Goal: Communication & Community: Answer question/provide support

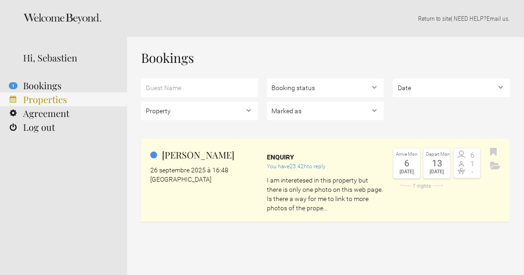
click at [60, 98] on link "Properties" at bounding box center [63, 99] width 127 height 14
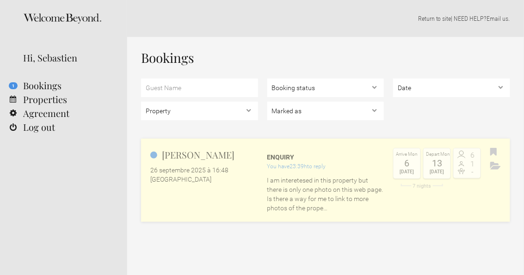
click at [321, 187] on p "I am interetesed in this property but there is only one photo on this web page.…" at bounding box center [325, 194] width 117 height 37
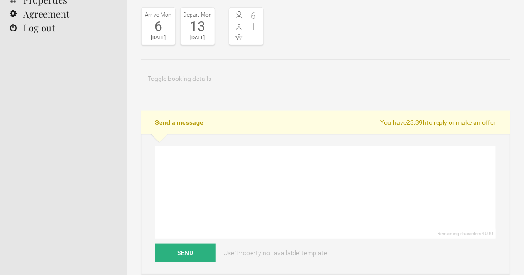
scroll to position [100, 0]
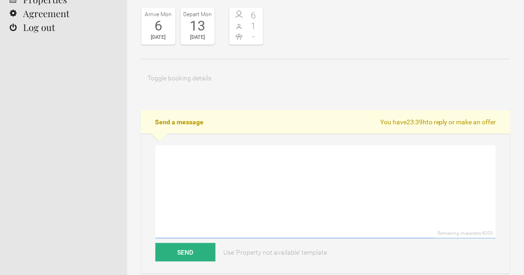
click at [244, 168] on textarea at bounding box center [325, 192] width 340 height 93
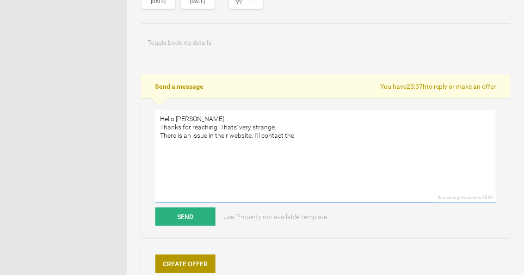
scroll to position [137, 0]
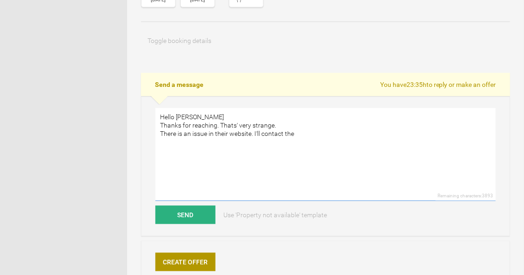
click at [305, 136] on textarea "Hello [PERSON_NAME] Thanks for reaching. Thats' very strange. There is an issue…" at bounding box center [325, 154] width 340 height 93
paste textarea "[URL][DOMAIN_NAME]"
click at [210, 141] on textarea "Hello [PERSON_NAME] Thanks for reaching. Thats' very strange. There is an issue…" at bounding box center [325, 154] width 340 height 93
click at [168, 137] on textarea "Hello [PERSON_NAME] Thanks for reaching. Thats' very strange. There is an issue…" at bounding box center [325, 154] width 340 height 93
click at [169, 141] on textarea "Hello [PERSON_NAME] Thanks for reaching. Thats' very strange. There is an issue…" at bounding box center [325, 154] width 340 height 93
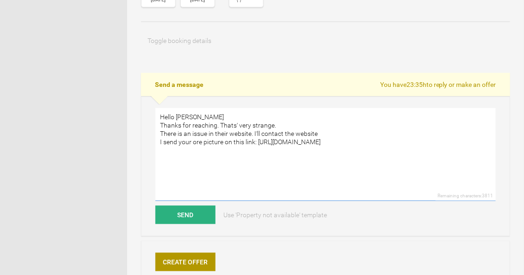
click at [400, 140] on textarea "Hello [PERSON_NAME] Thanks for reaching. Thats' very strange. There is an issue…" at bounding box center [325, 154] width 340 height 93
click at [211, 150] on textarea "Hello [PERSON_NAME] Thanks for reaching. Thats' very strange. There is an issue…" at bounding box center [325, 154] width 340 height 93
click at [204, 141] on textarea "Hello [PERSON_NAME] Thanks for reaching. Thats' very strange. There is an issue…" at bounding box center [325, 154] width 340 height 93
click at [203, 148] on textarea "Hello [PERSON_NAME] Thanks for reaching. Thats' very strange. There is an issue…" at bounding box center [325, 154] width 340 height 93
paste textarea "p"
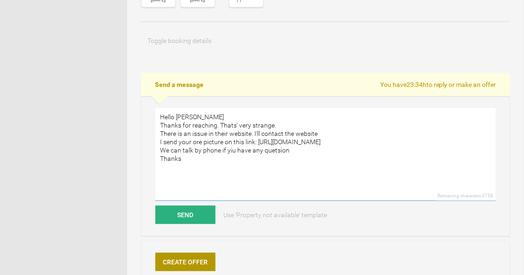
click at [232, 150] on textarea "Hello [PERSON_NAME] Thanks for reaching. Thats' very strange. There is an issue…" at bounding box center [325, 154] width 340 height 93
click at [276, 151] on textarea "Hello [PERSON_NAME] Thanks for reaching. Thats' very strange. There is an issue…" at bounding box center [325, 154] width 340 height 93
click at [236, 126] on textarea "Hello [PERSON_NAME] Thanks for reaching. Thats' very strange. There is an issue…" at bounding box center [325, 154] width 340 height 93
click at [294, 134] on textarea "Hello [PERSON_NAME] Thanks for reaching. That's very strange. There is an issue…" at bounding box center [325, 154] width 340 height 93
click at [308, 135] on textarea "Hello [PERSON_NAME] Thanks for reaching. That's very strange. There is an issue…" at bounding box center [325, 154] width 340 height 93
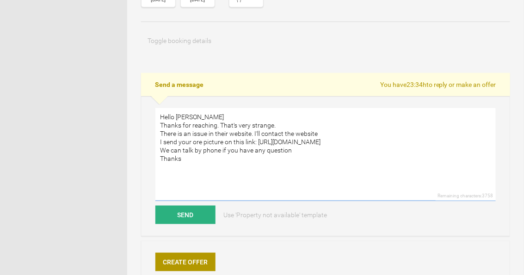
click at [308, 135] on textarea "Hello [PERSON_NAME] Thanks for reaching. That's very strange. There is an issue…" at bounding box center [325, 154] width 340 height 93
click at [296, 141] on textarea "Hello [PERSON_NAME] Thanks for reaching. That's very strange. There is an issue…" at bounding box center [325, 154] width 340 height 93
paste textarea "m"
type textarea "Hello [PERSON_NAME] Thanks for reaching. That's very strange. There is an issue…"
click at [195, 220] on button "Send" at bounding box center [185, 215] width 60 height 18
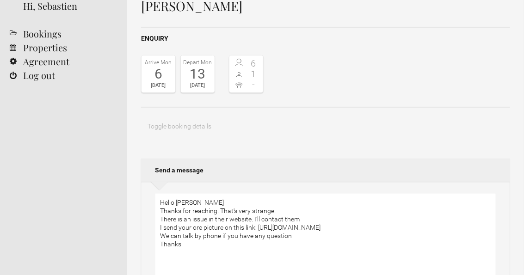
scroll to position [61, 0]
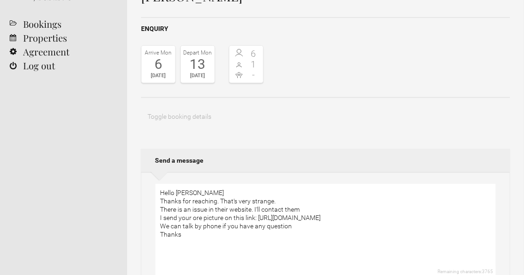
drag, startPoint x: 188, startPoint y: 6, endPoint x: 205, endPoint y: 211, distance: 206.0
click at [205, 211] on textarea "Hello [PERSON_NAME] Thanks for reaching. That's very strange. There is an issue…" at bounding box center [325, 230] width 340 height 93
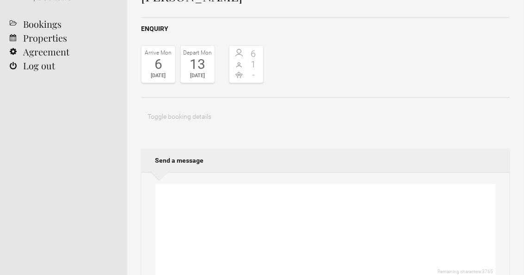
type textarea "S"
click at [183, 192] on textarea "I unstrsdood You have to click on the arrow on the side of the first icture to …" at bounding box center [325, 230] width 340 height 93
drag, startPoint x: 188, startPoint y: 193, endPoint x: 179, endPoint y: 192, distance: 9.3
click at [179, 192] on textarea "I unstrsdood You have to click on the arrow on the side of the first icture to …" at bounding box center [325, 230] width 340 height 93
click at [313, 199] on textarea "I understood You have to click on the arrow on the side of the first icture to …" at bounding box center [325, 230] width 340 height 93
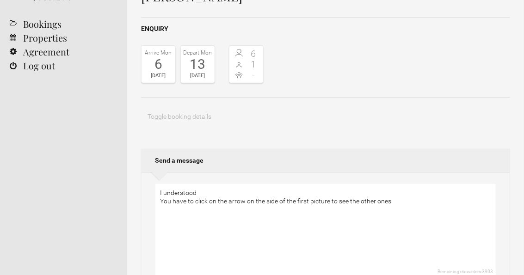
click at [276, 202] on textarea "I understood You have to click on the arrow on the side of the first picture to…" at bounding box center [325, 230] width 340 height 93
click at [256, 201] on textarea "I understood You have to click on the arrow on the side of the first picture to…" at bounding box center [325, 230] width 340 height 93
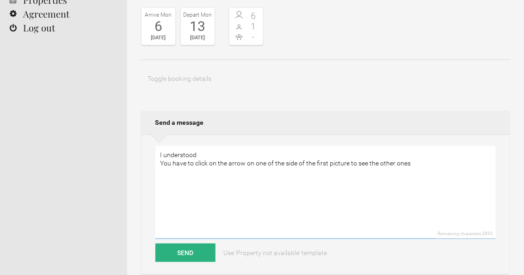
scroll to position [100, 0]
click at [396, 162] on textarea "I understood You have to click on the arrow on one of the side of the first pic…" at bounding box center [325, 192] width 340 height 93
drag, startPoint x: 332, startPoint y: 163, endPoint x: 326, endPoint y: 163, distance: 5.5
click at [326, 163] on textarea "I understood You have to click on the arrow on one of the side of the first pic…" at bounding box center [325, 192] width 340 height 93
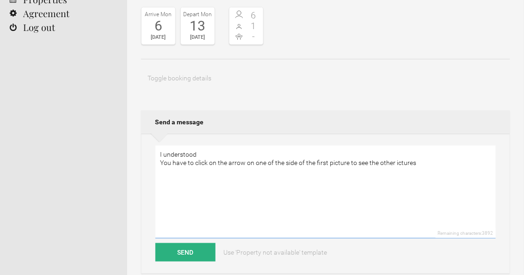
click at [396, 163] on textarea "I understood You have to click on the arrow on one of the side of the first pic…" at bounding box center [325, 192] width 340 height 93
paste textarea "p"
type textarea "I understood You have to click on the arrow on one of the side of the first pic…"
click at [185, 252] on button "Send" at bounding box center [185, 252] width 60 height 18
